Goal: Transaction & Acquisition: Purchase product/service

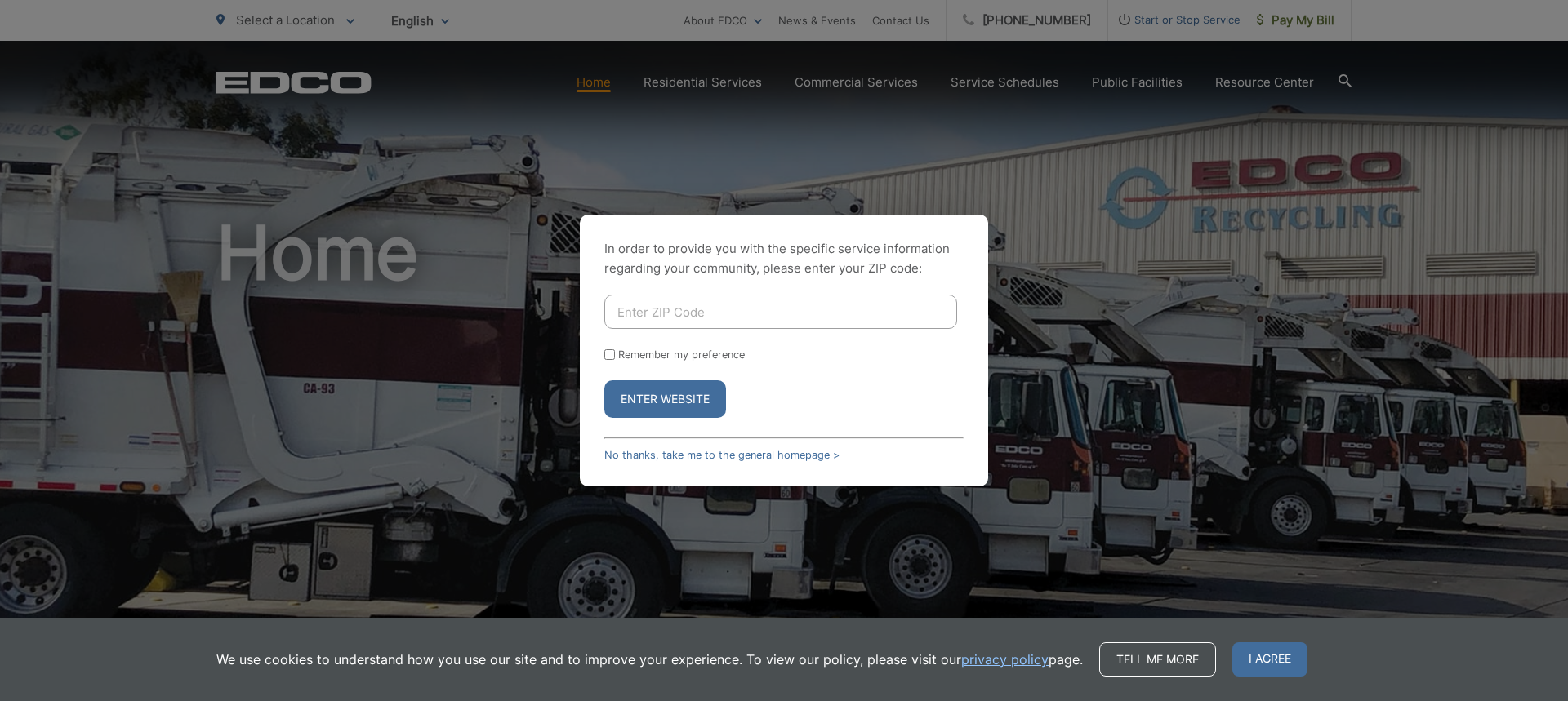
click at [688, 313] on input "Enter ZIP Code" at bounding box center [780, 312] width 353 height 34
type input "92106"
click at [604, 381] on button "Enter Website" at bounding box center [665, 400] width 122 height 38
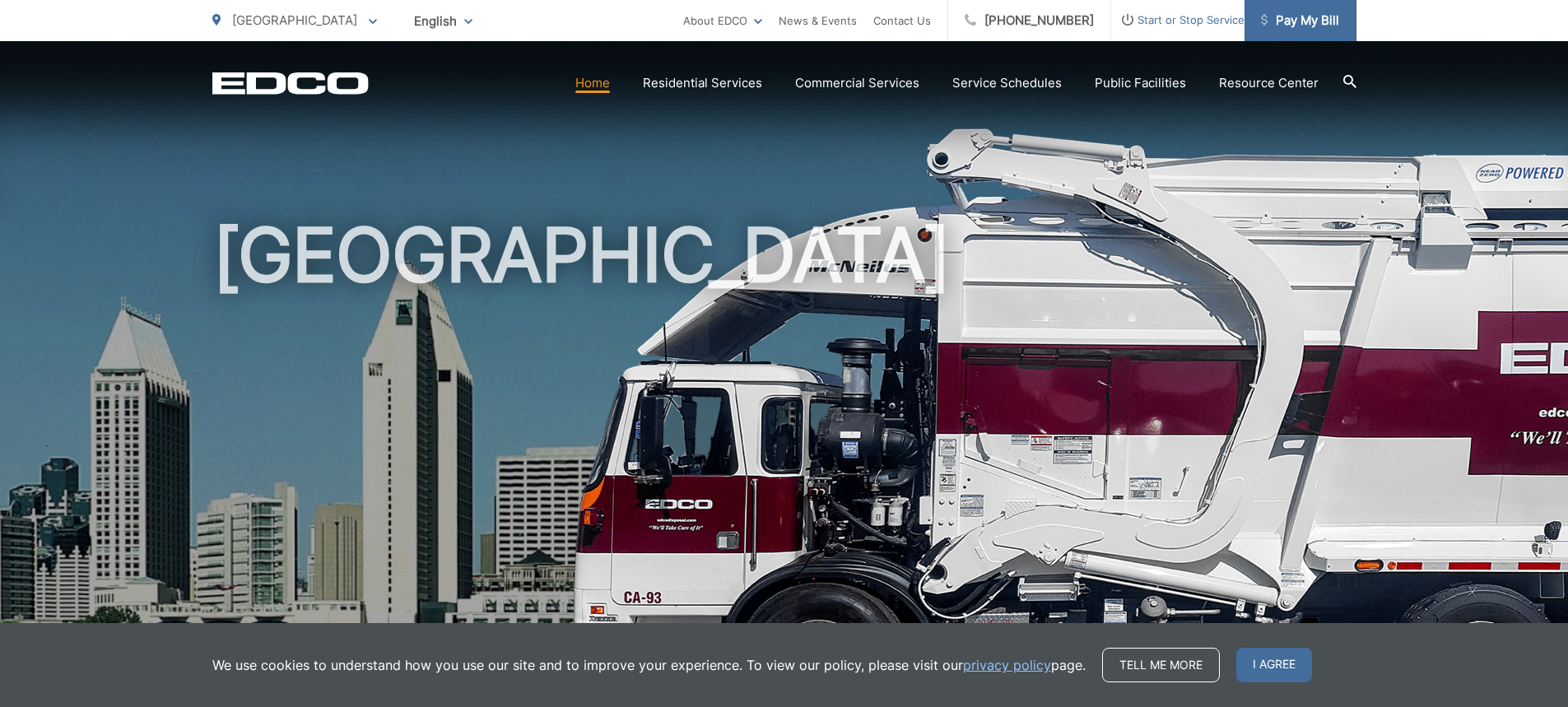
click at [1321, 14] on span "Pay My Bill" at bounding box center [1301, 21] width 78 height 20
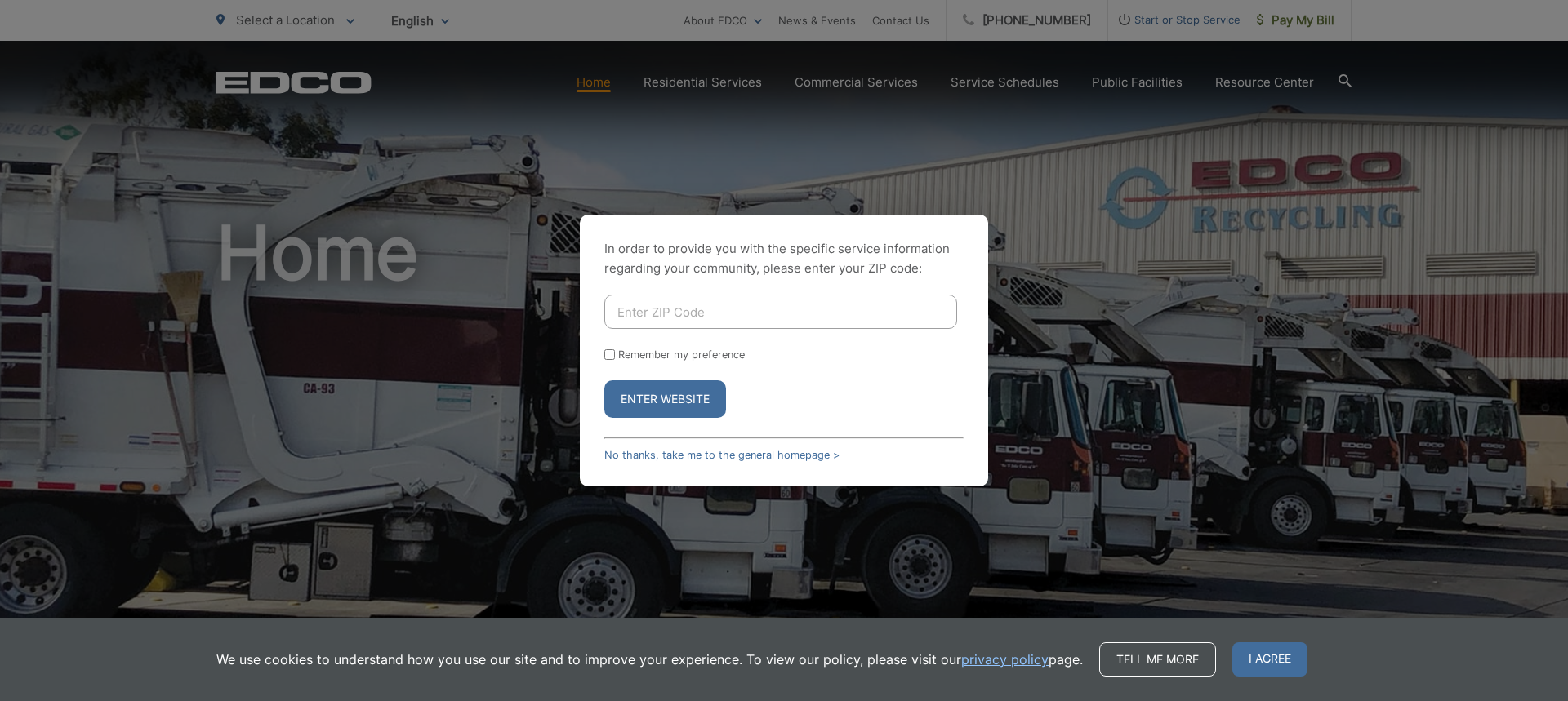
click at [711, 318] on input "Enter ZIP Code" at bounding box center [780, 312] width 353 height 34
type input "92106"
click at [696, 411] on button "Enter Website" at bounding box center [665, 400] width 122 height 38
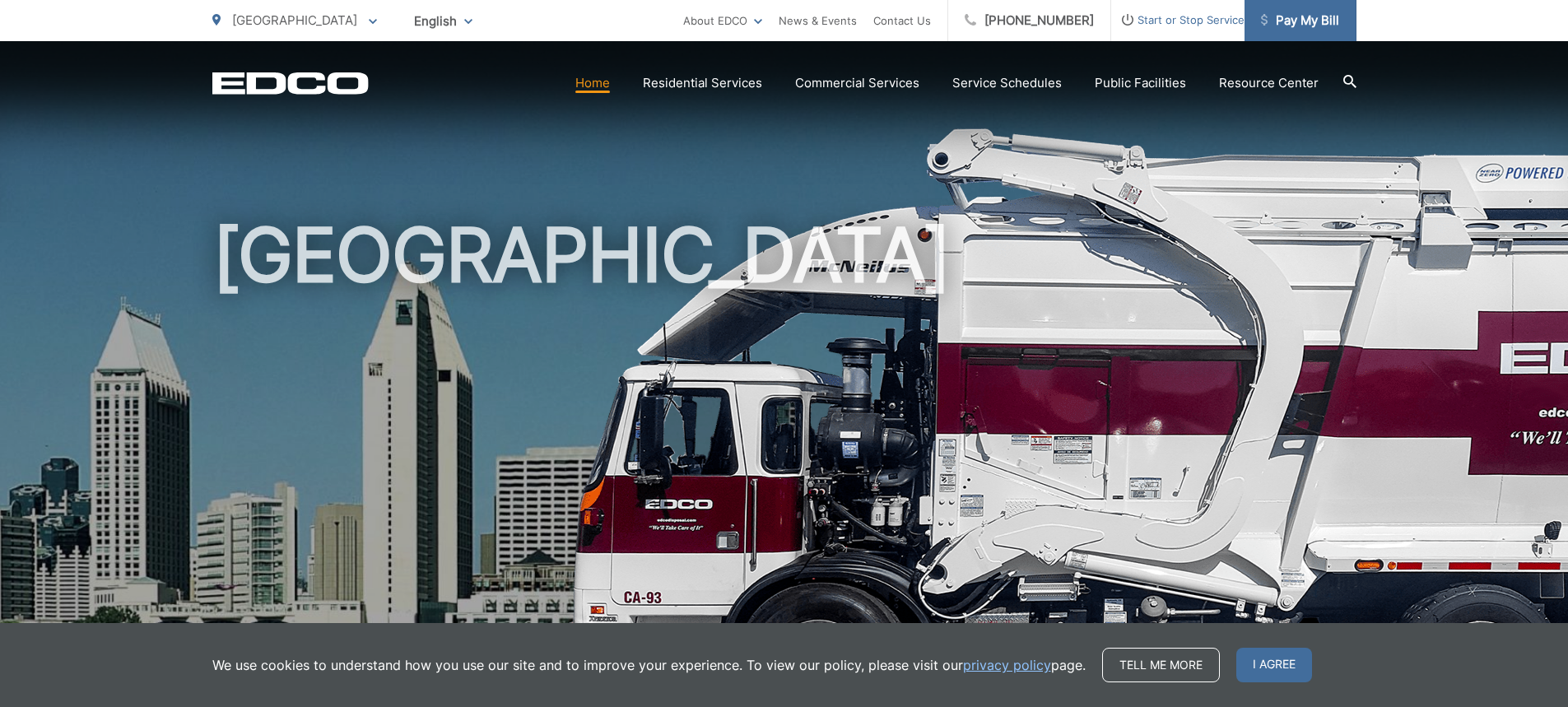
click at [1279, 28] on span "Pay My Bill" at bounding box center [1301, 21] width 78 height 20
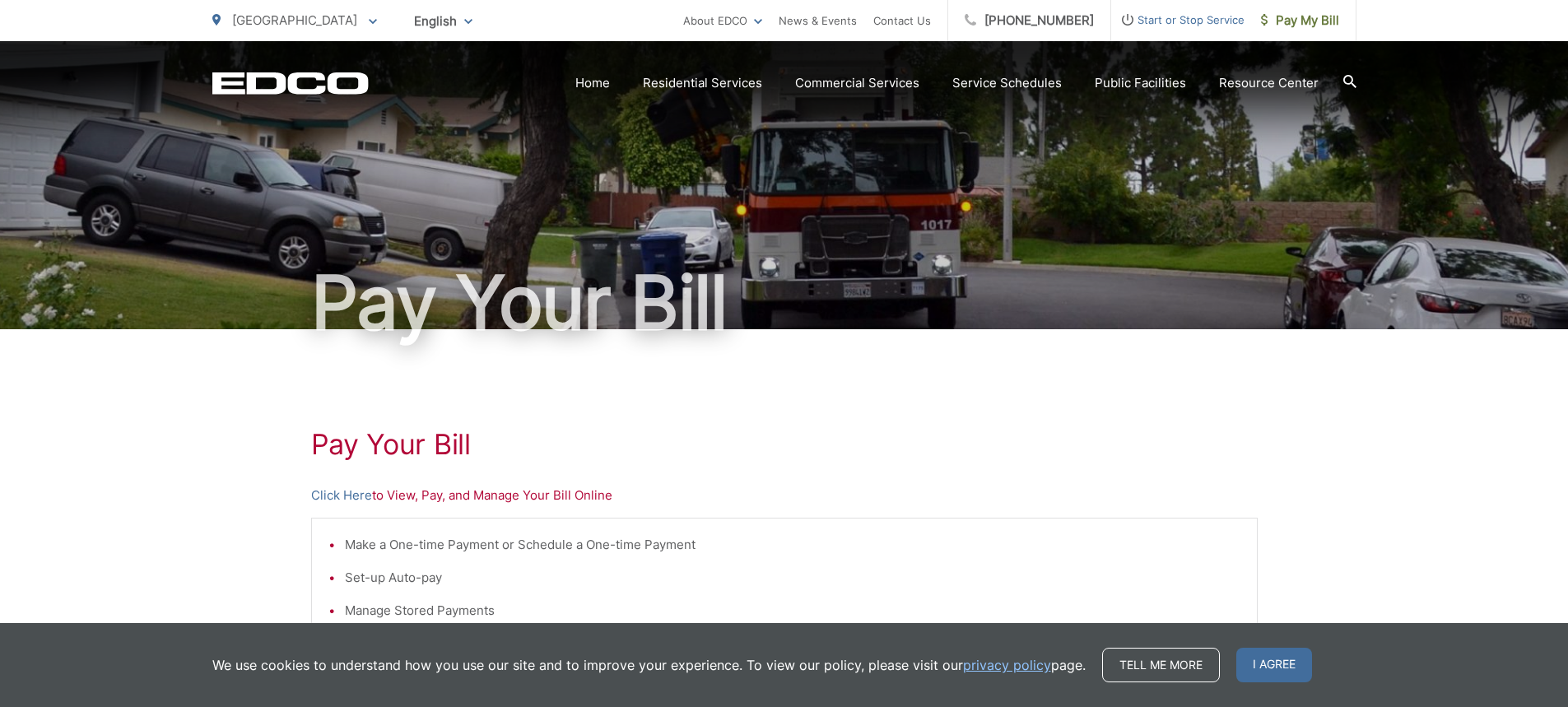
scroll to position [315, 0]
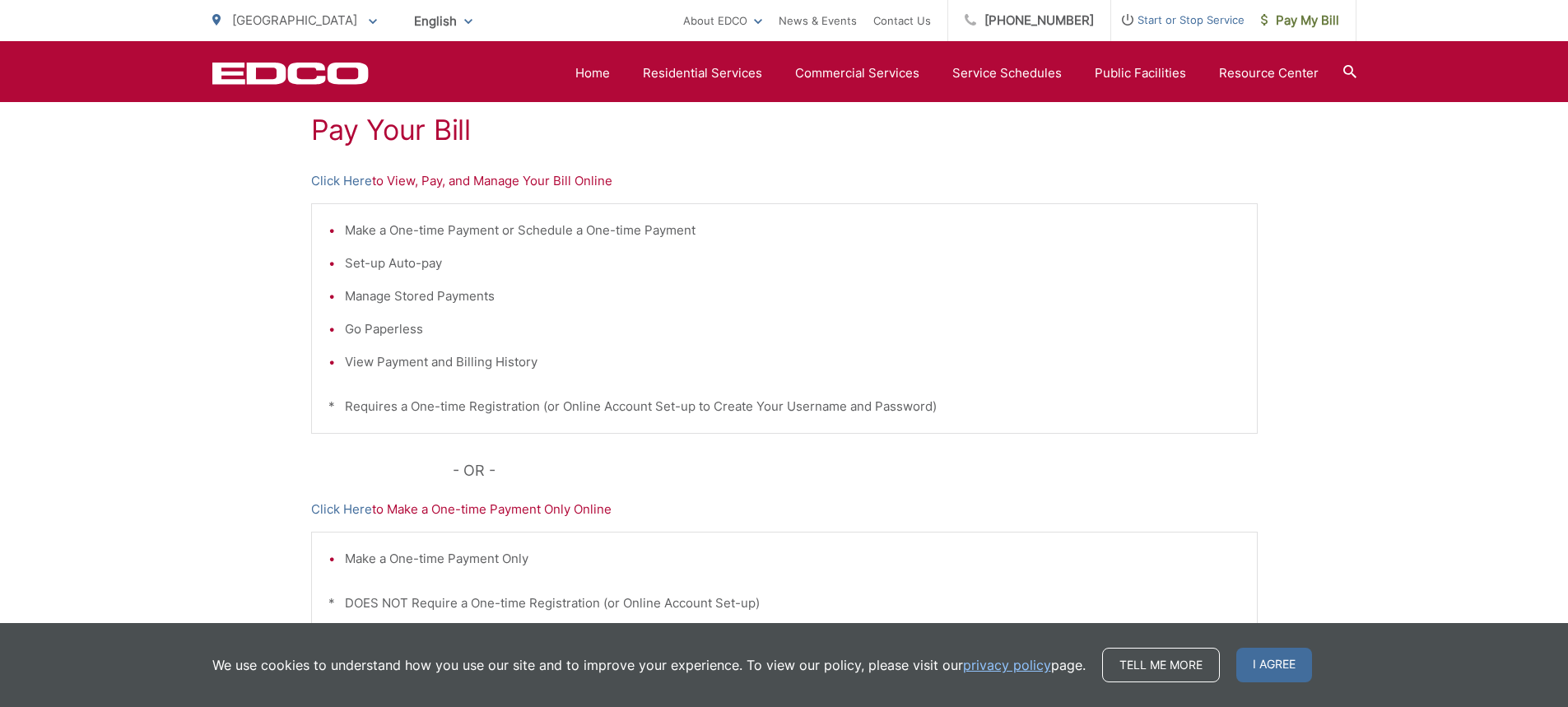
click at [367, 364] on li "View Payment and Billing History" at bounding box center [792, 362] width 896 height 20
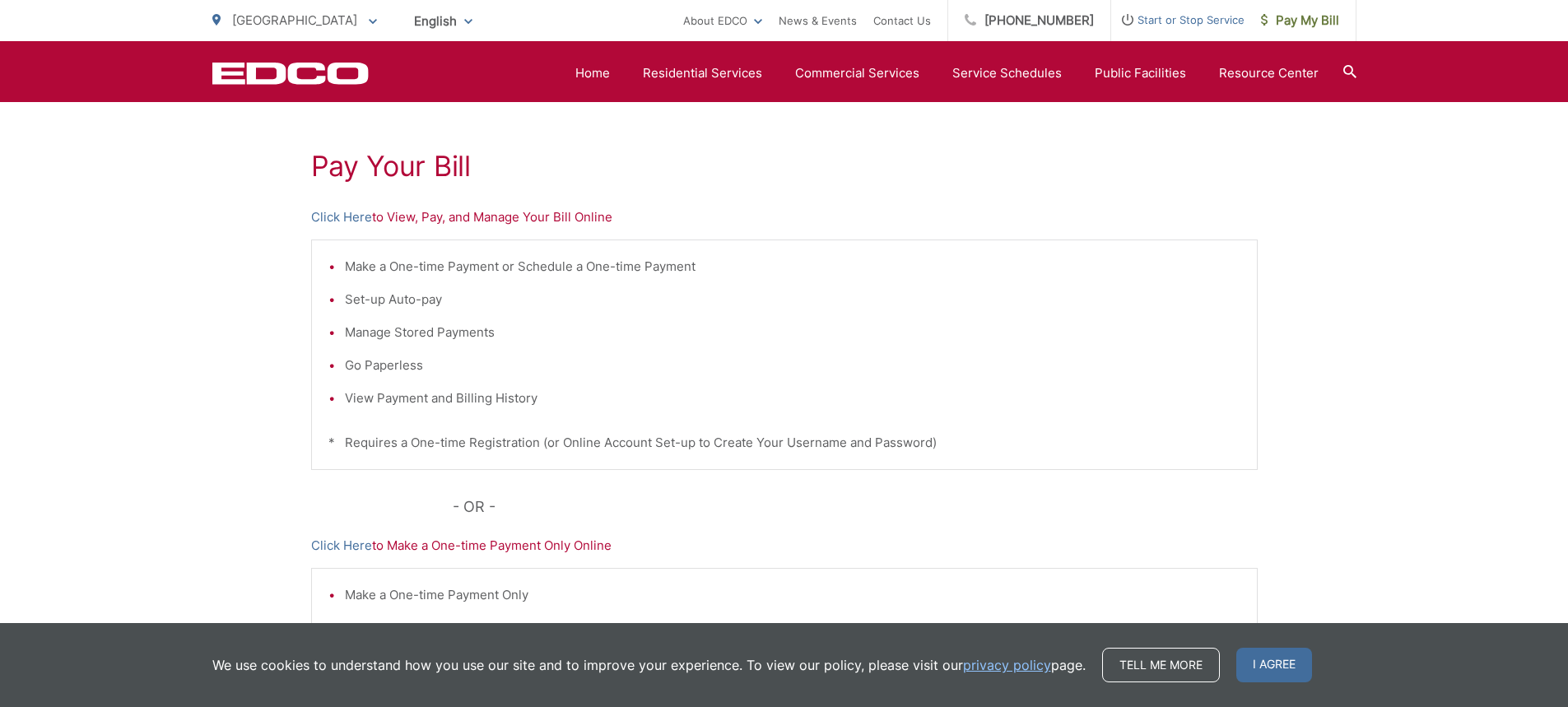
scroll to position [277, 0]
click at [408, 219] on p "Click Here to View, Pay, and Manage Your Bill Online" at bounding box center [784, 219] width 947 height 20
click at [355, 221] on link "Click Here" at bounding box center [341, 219] width 61 height 20
